Goal: Find specific page/section: Find specific page/section

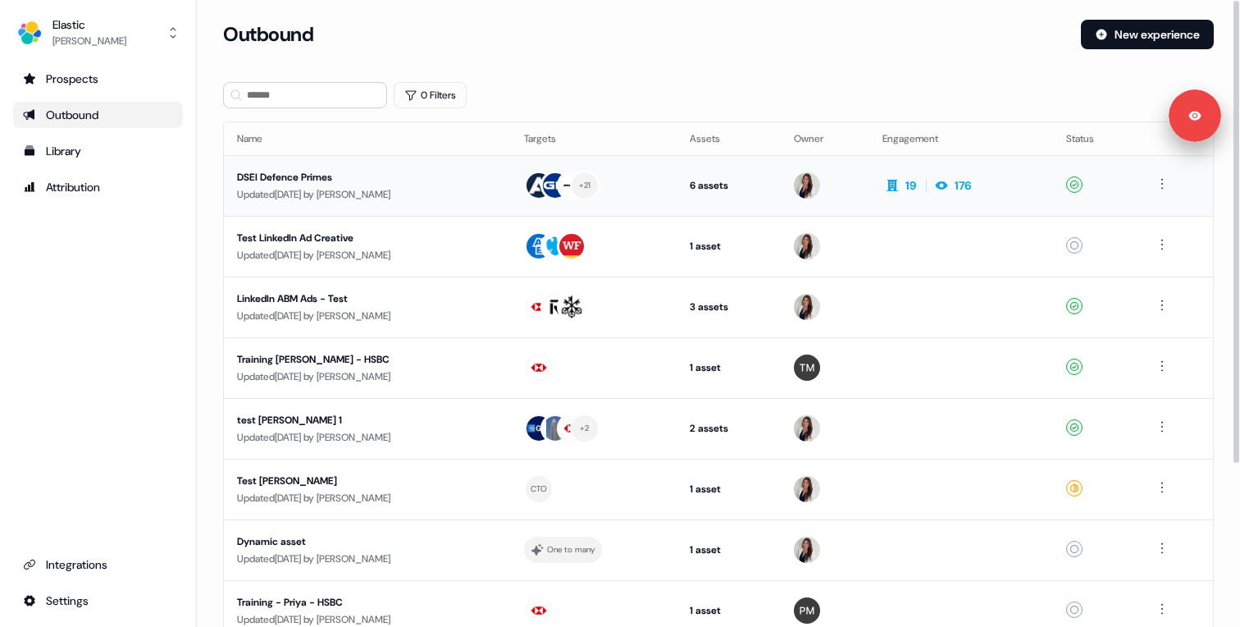
click at [368, 190] on div "Updated [DATE] by [PERSON_NAME]" at bounding box center [367, 194] width 261 height 16
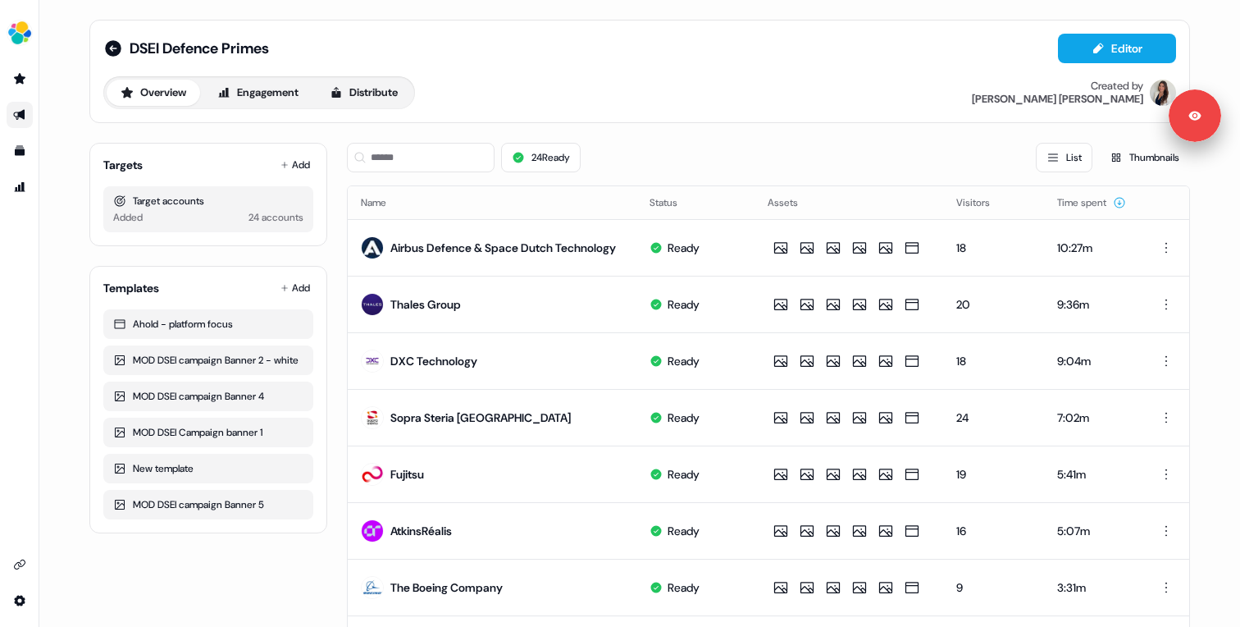
click at [637, 152] on div "24 Ready List Thumbnails" at bounding box center [768, 158] width 843 height 30
click at [633, 156] on div "24 Ready List Thumbnails" at bounding box center [768, 158] width 843 height 30
click at [677, 164] on div "24 Ready List Thumbnails" at bounding box center [768, 158] width 843 height 30
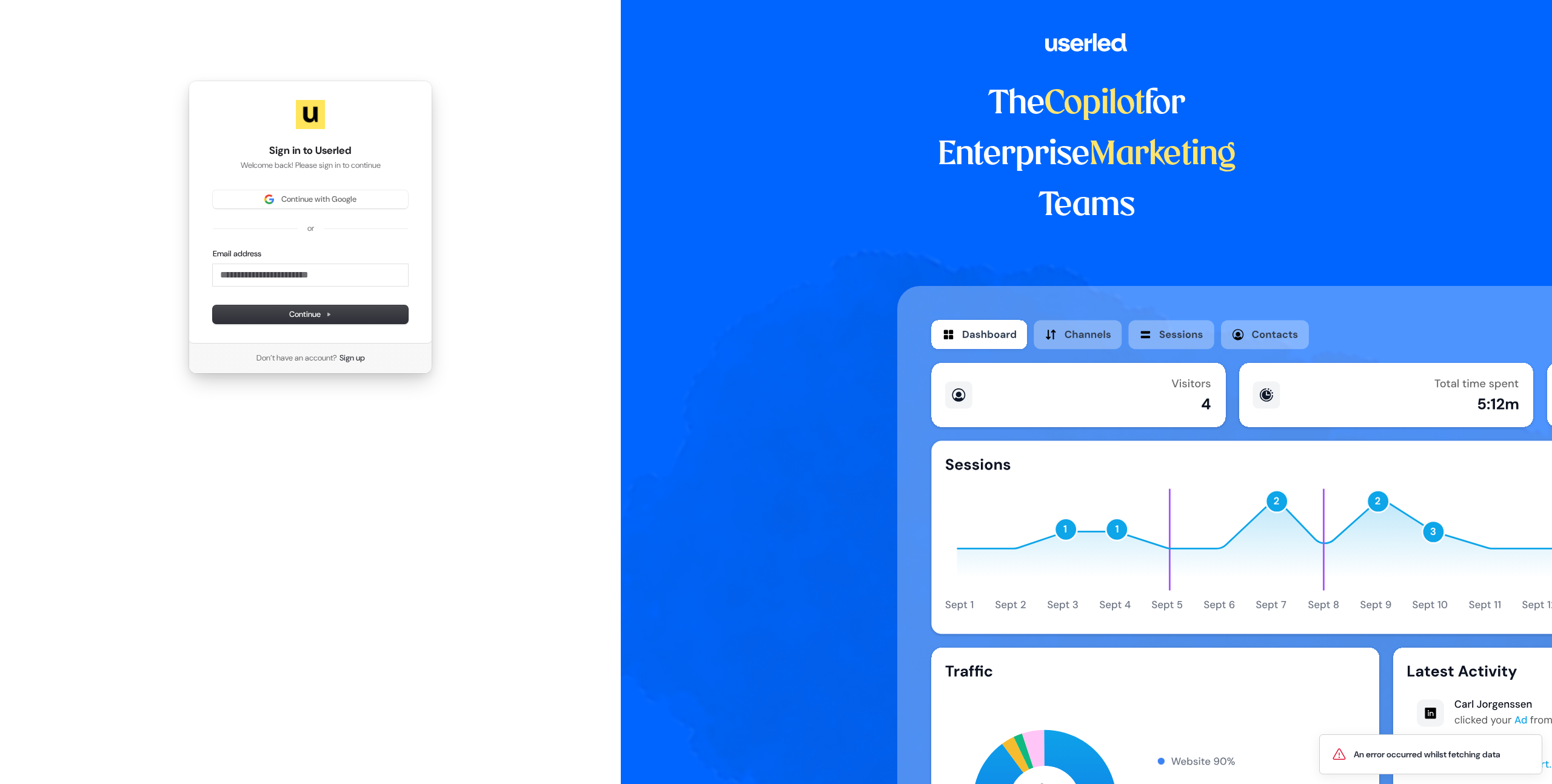
click at [807, 233] on div "The Copilot for Enterprise Marketing Teams" at bounding box center [1086, 392] width 931 height 784
